Goal: Use online tool/utility: Utilize a website feature to perform a specific function

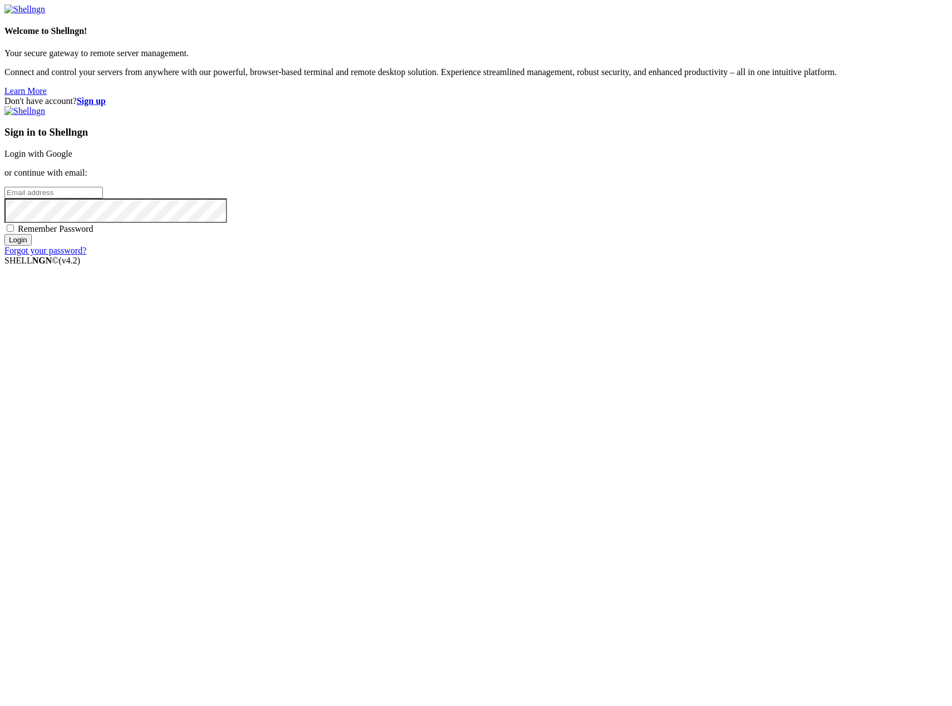
click at [72, 159] on link "Login with Google" at bounding box center [38, 153] width 68 height 9
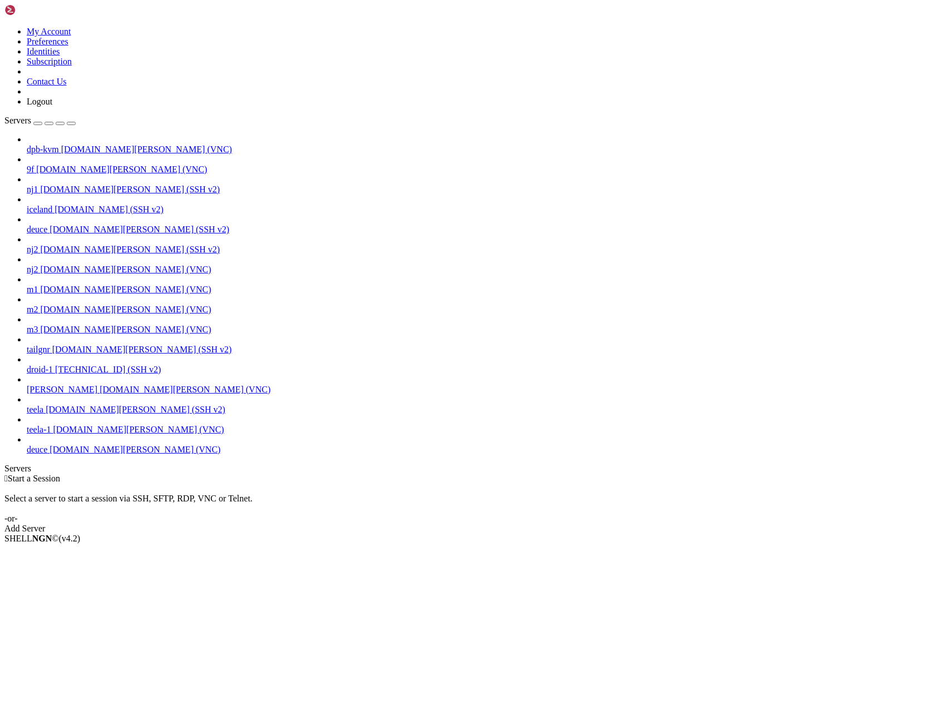
click at [53, 454] on span "[DOMAIN_NAME][PERSON_NAME] (VNC)" at bounding box center [134, 449] width 171 height 9
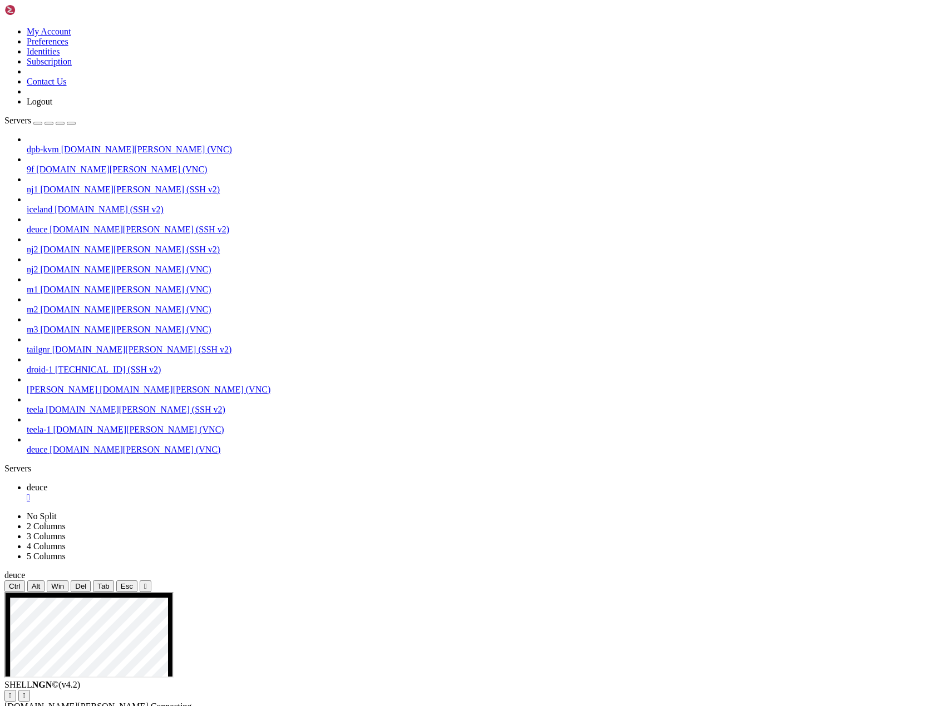
click at [71, 123] on icon "button" at bounding box center [71, 123] width 0 height 0
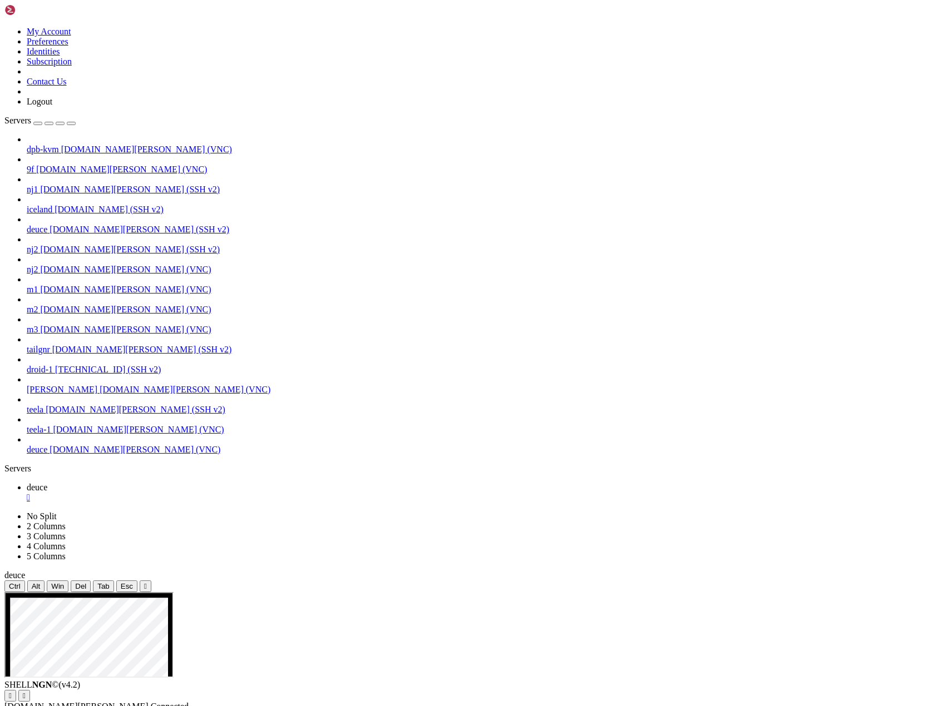
drag, startPoint x: 270, startPoint y: 803, endPoint x: 207, endPoint y: 760, distance: 76.0
